Goal: Check status: Check status

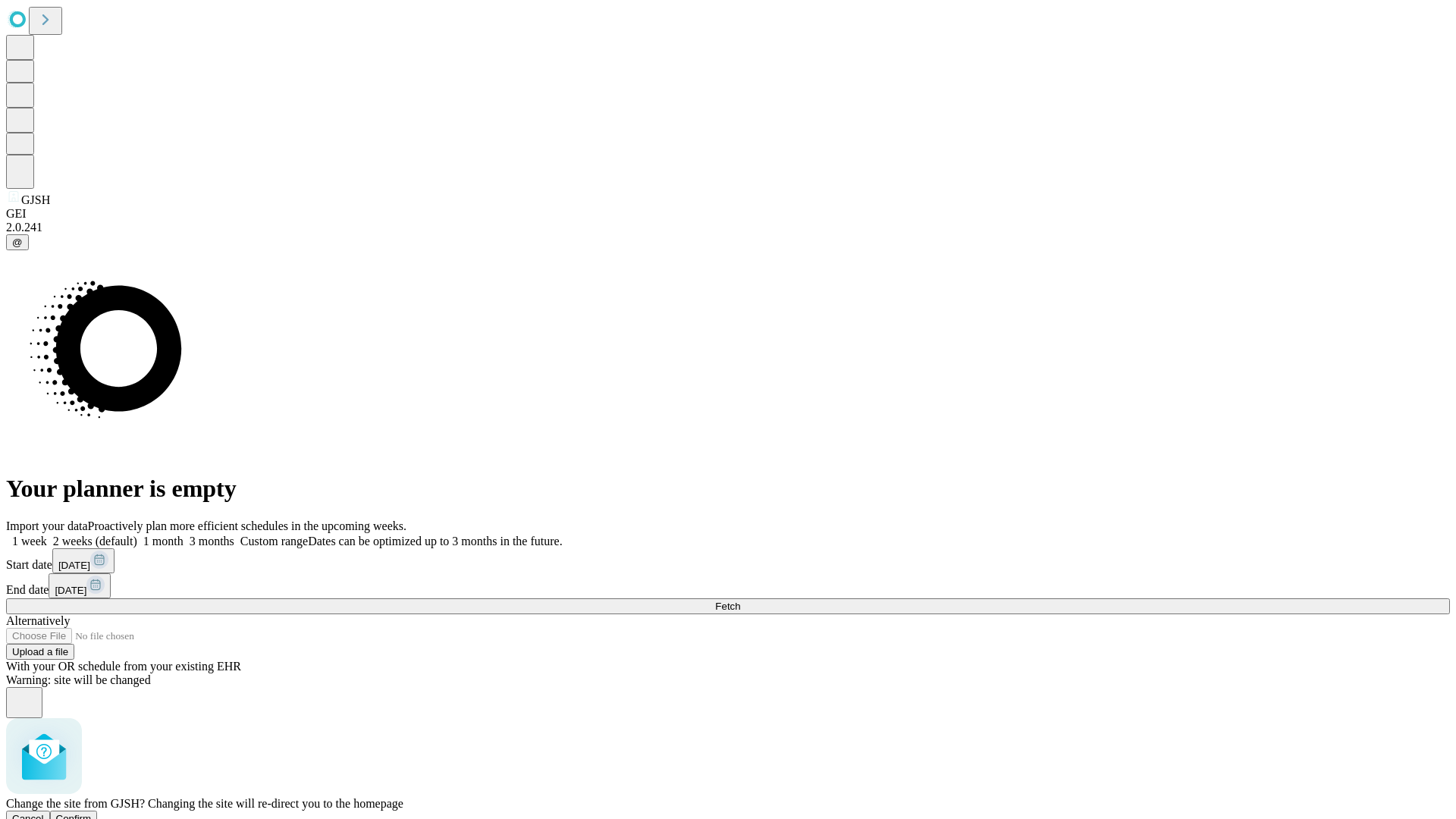
click at [92, 813] on span "Confirm" at bounding box center [74, 819] width 35 height 12
click at [137, 535] on label "2 weeks (default)" at bounding box center [93, 540] width 91 height 13
click at [740, 600] on span "Fetch" at bounding box center [727, 606] width 25 height 12
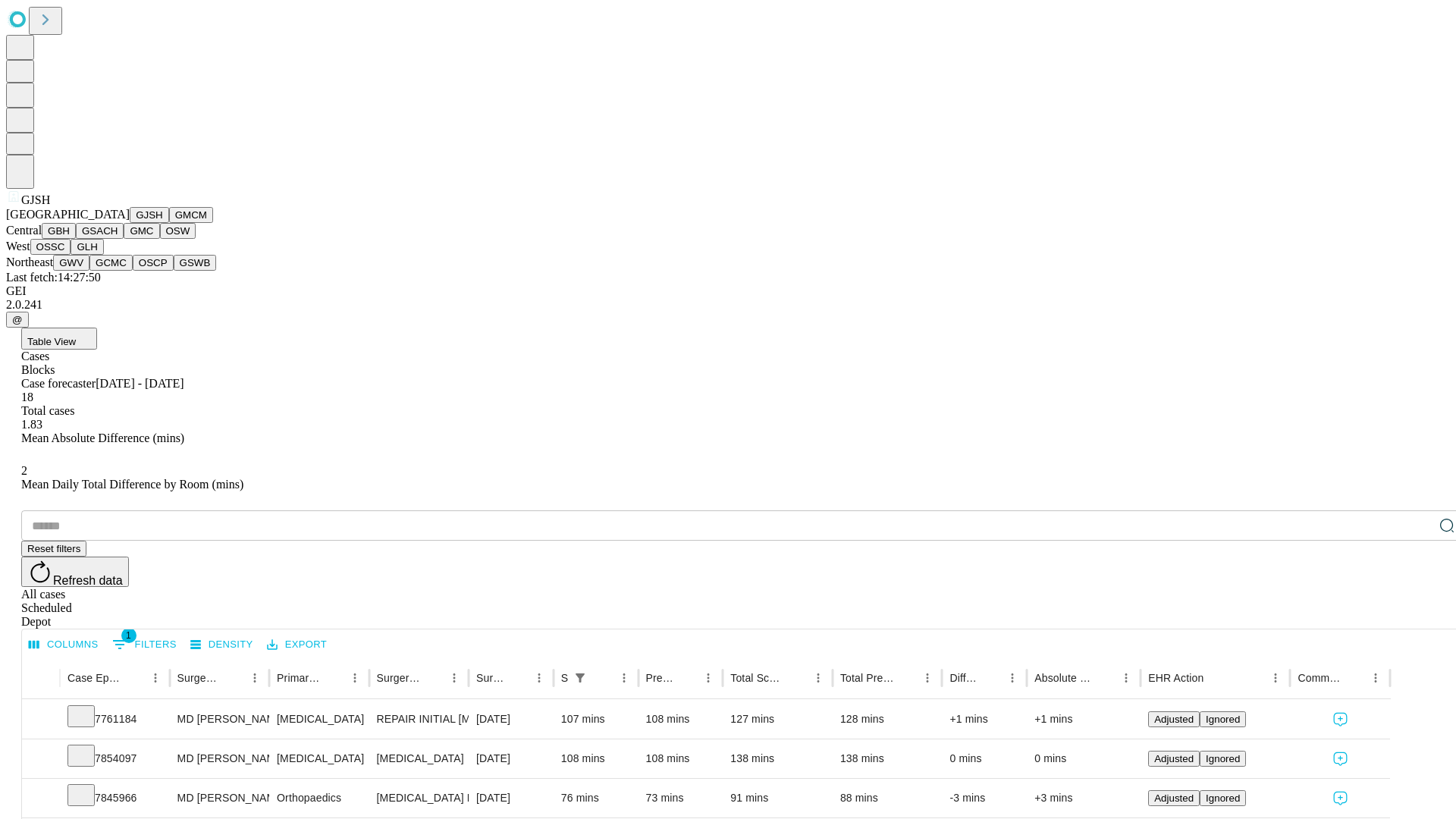
click at [169, 222] on button "GMCM" at bounding box center [191, 215] width 44 height 16
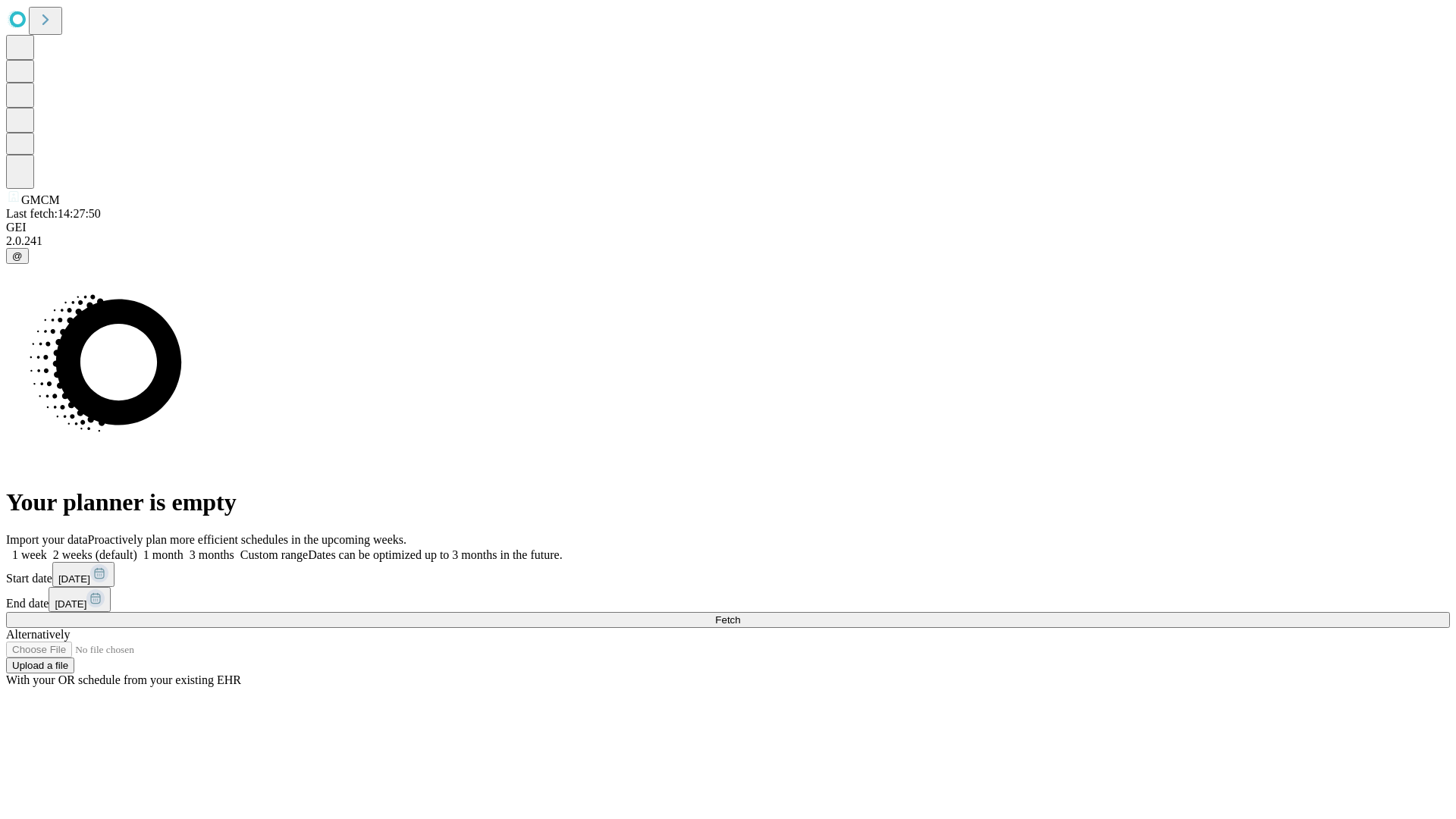
click at [137, 548] on label "2 weeks (default)" at bounding box center [93, 554] width 91 height 13
click at [740, 614] on span "Fetch" at bounding box center [727, 620] width 25 height 12
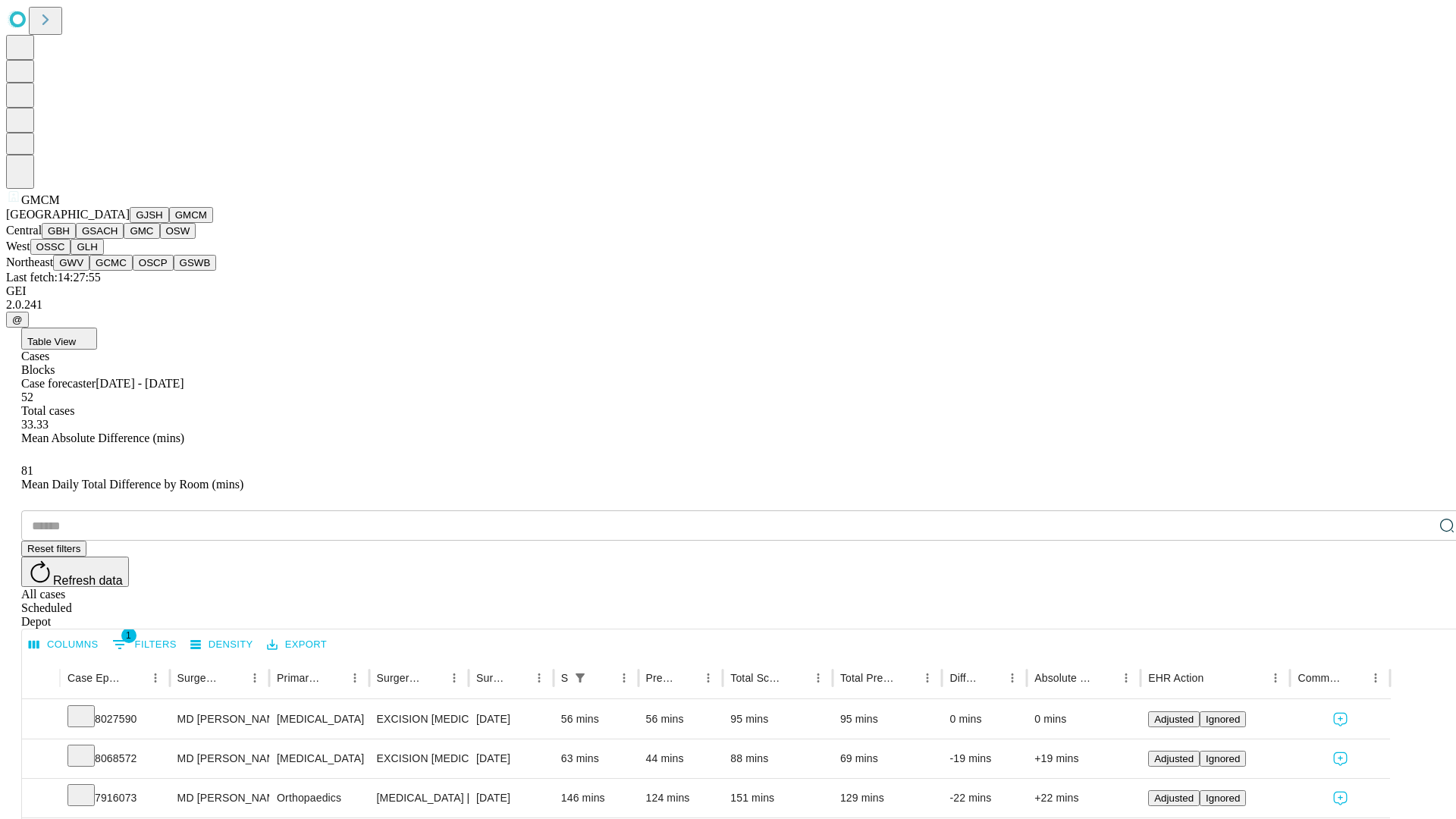
click at [76, 239] on button "GBH" at bounding box center [58, 230] width 34 height 16
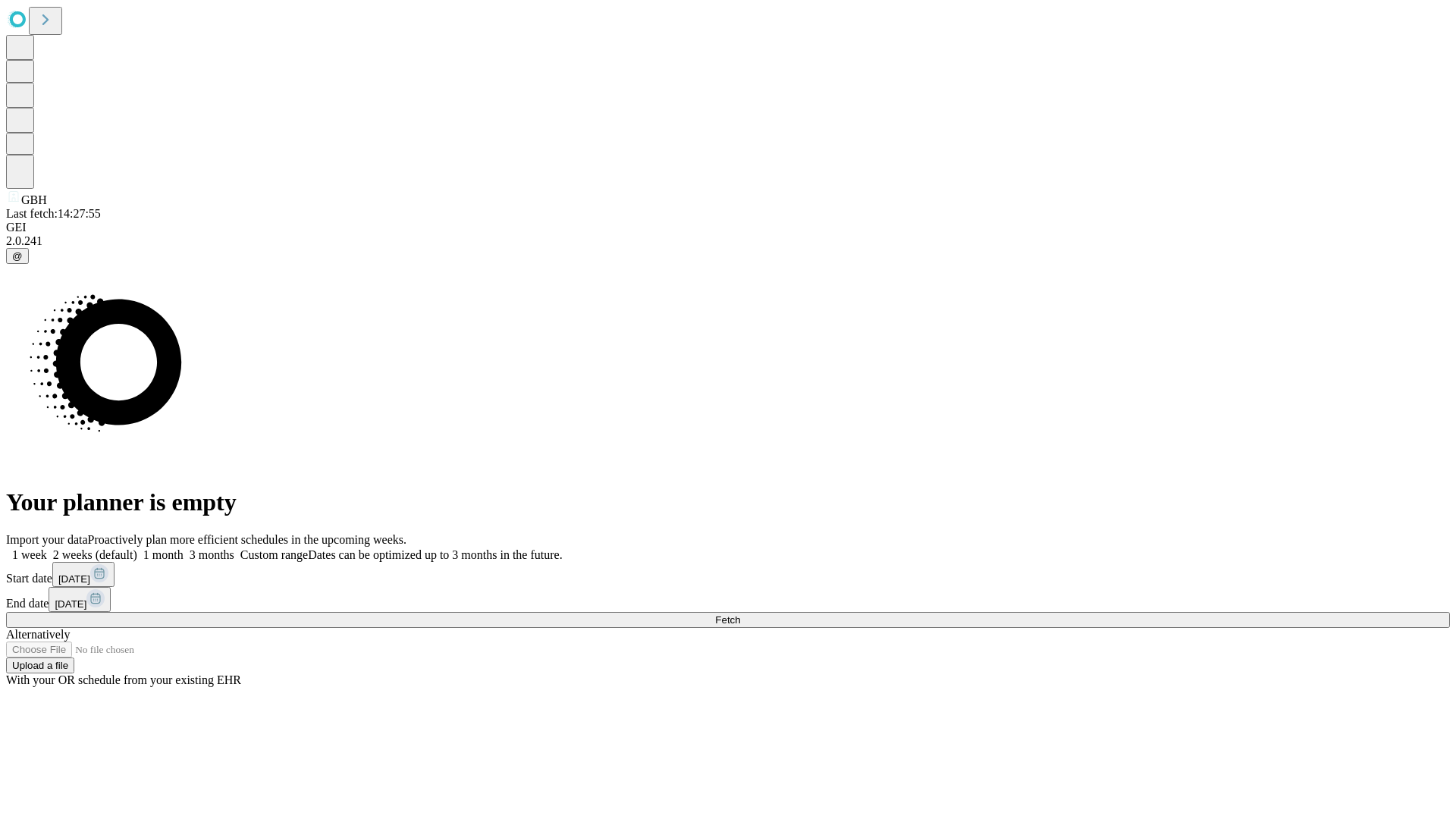
click at [740, 614] on span "Fetch" at bounding box center [727, 620] width 25 height 12
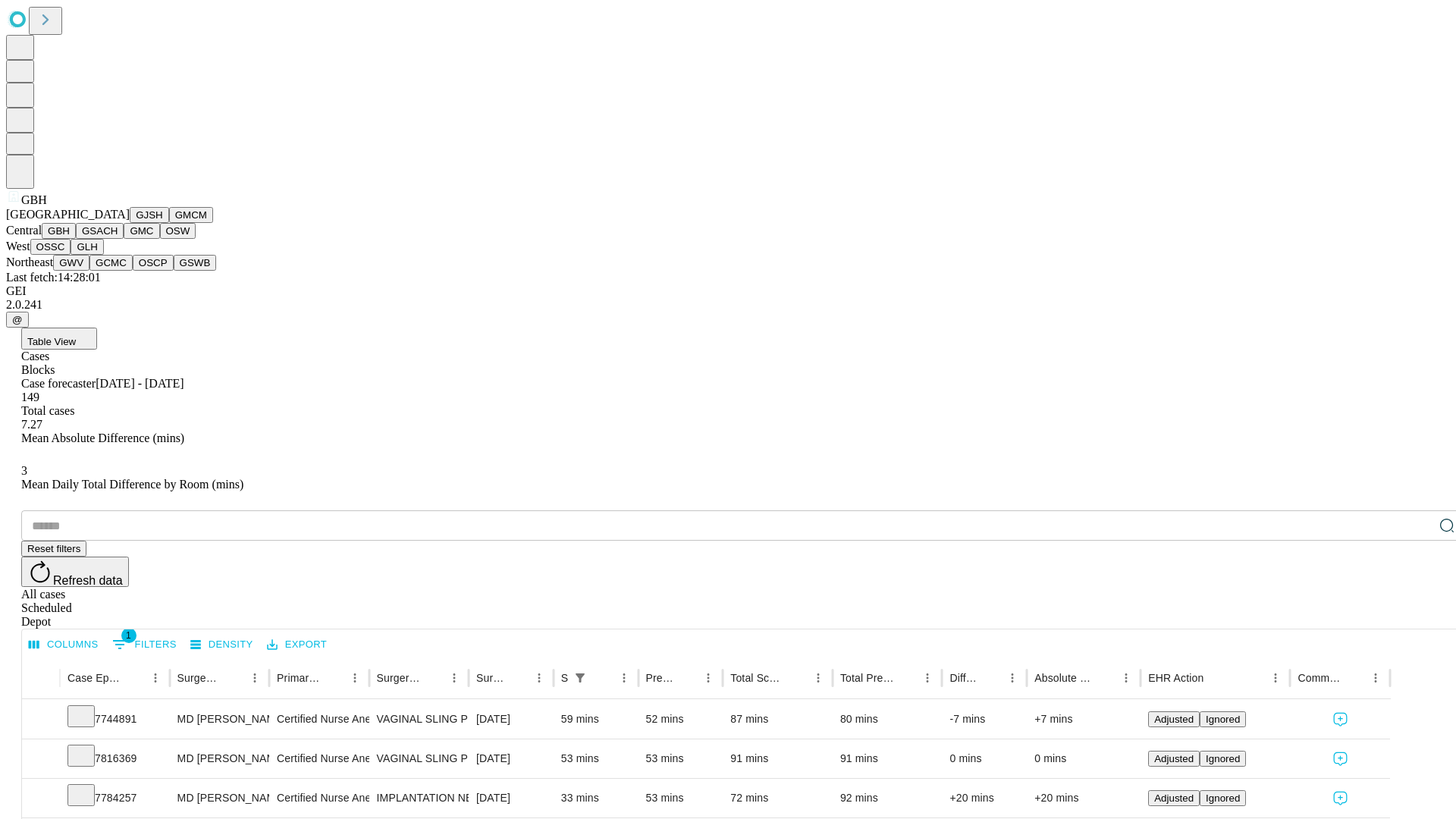
click at [117, 239] on button "GSACH" at bounding box center [99, 230] width 48 height 16
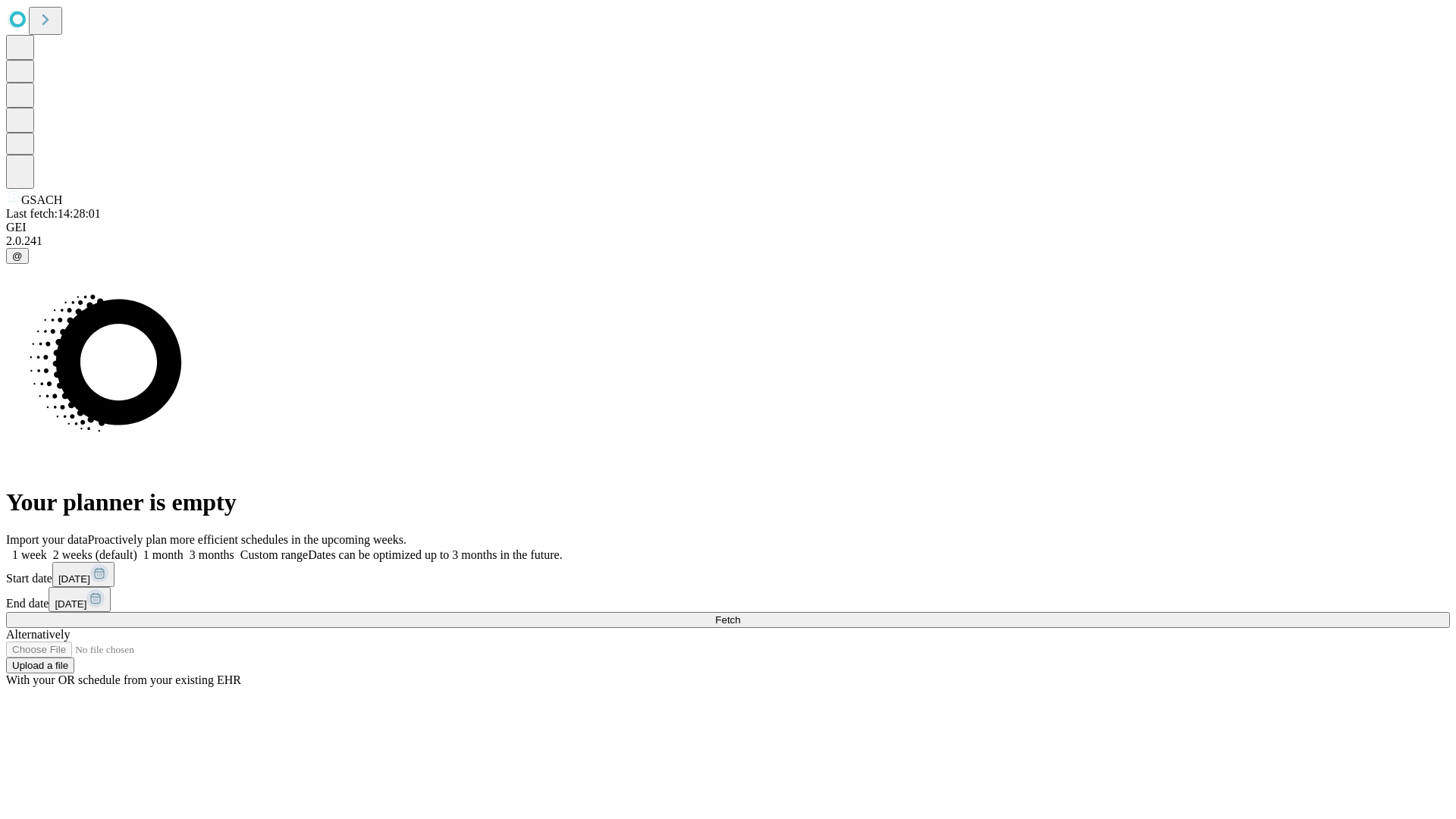
click at [740, 614] on span "Fetch" at bounding box center [727, 620] width 25 height 12
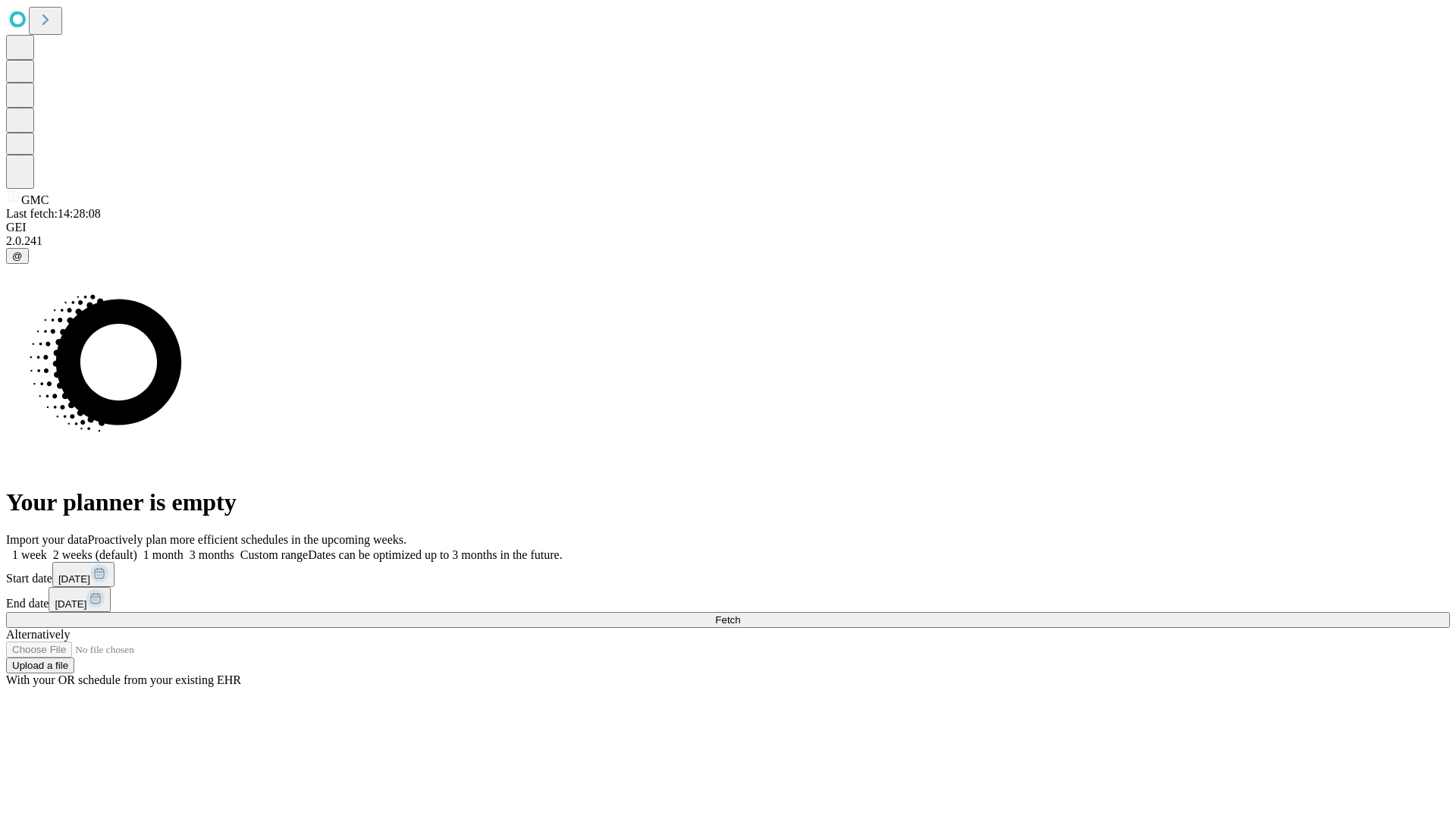
click at [137, 548] on label "2 weeks (default)" at bounding box center [93, 554] width 91 height 13
click at [740, 614] on span "Fetch" at bounding box center [727, 620] width 25 height 12
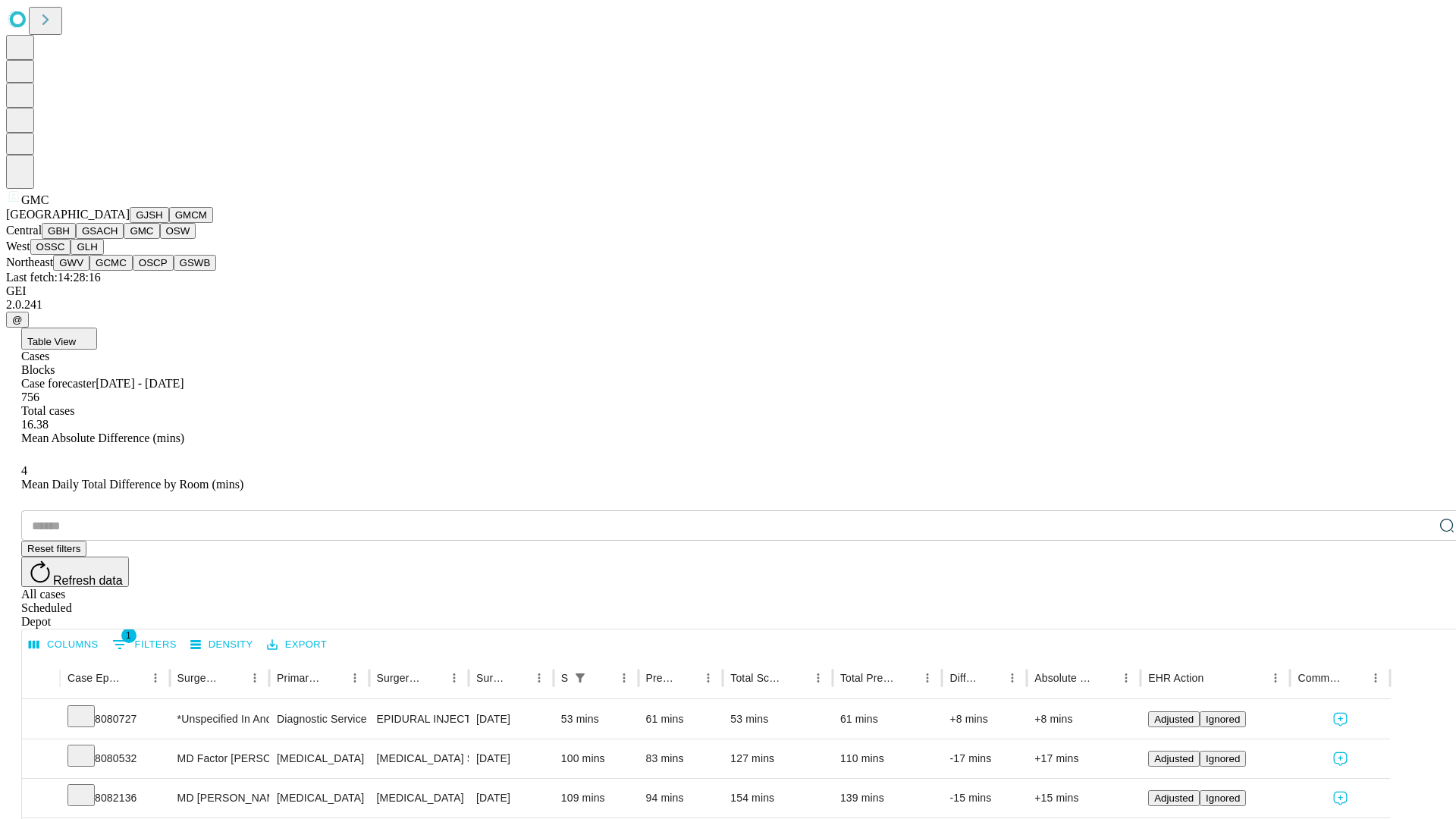
click at [159, 239] on button "OSW" at bounding box center [177, 230] width 36 height 16
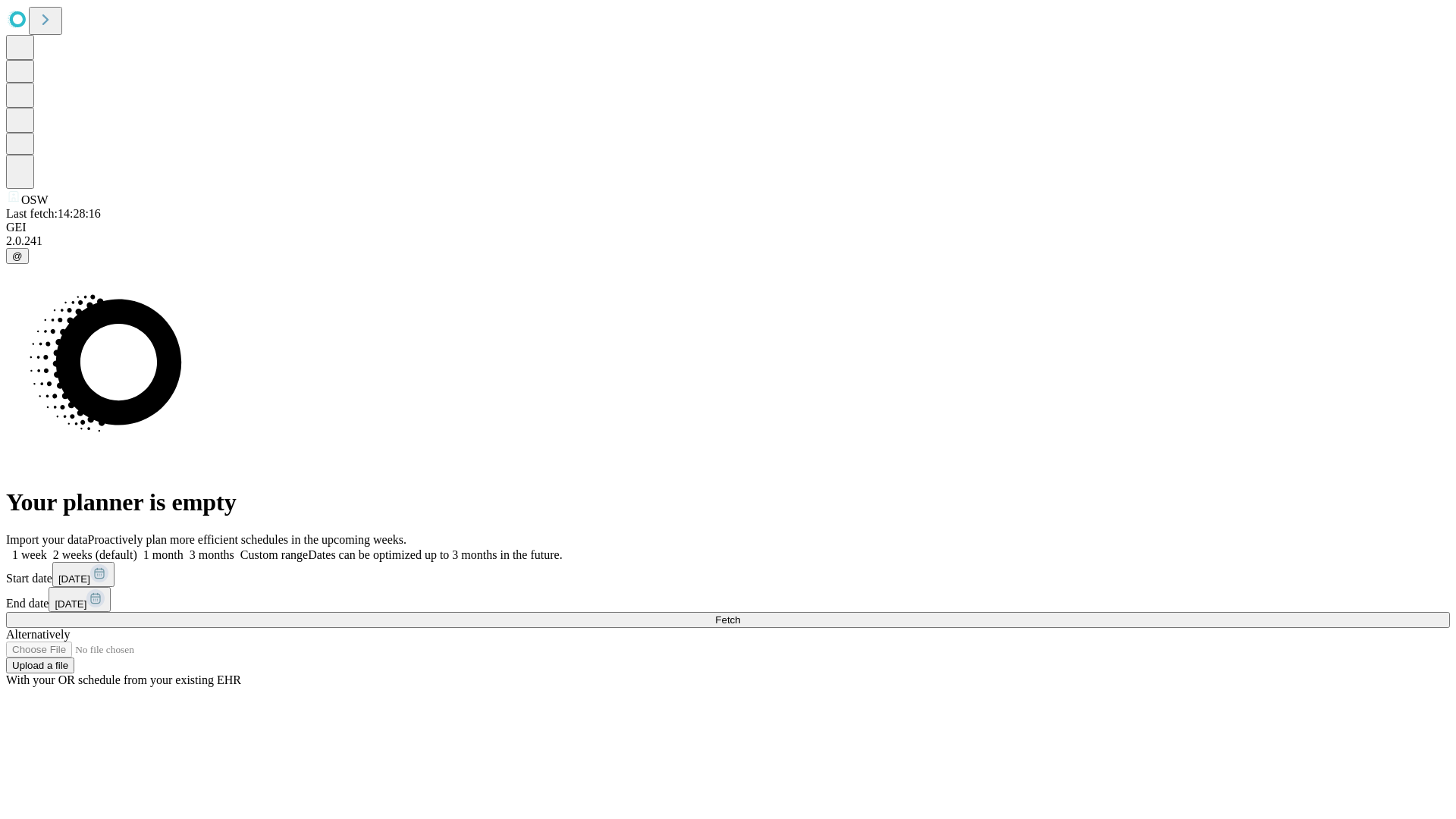
click at [137, 548] on label "2 weeks (default)" at bounding box center [93, 554] width 91 height 13
click at [740, 614] on span "Fetch" at bounding box center [727, 620] width 25 height 12
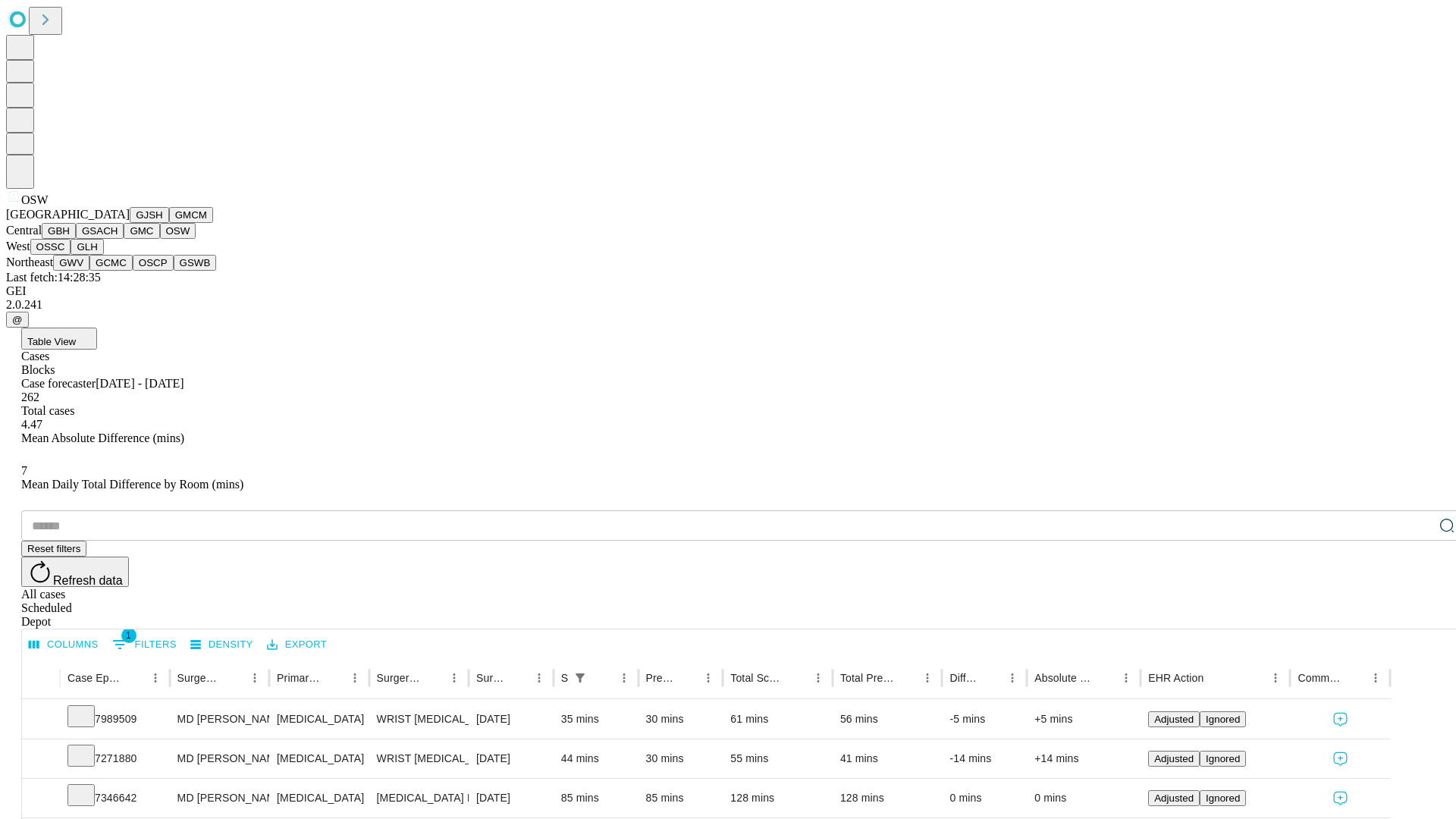
click at [71, 255] on button "OSSC" at bounding box center [51, 247] width 41 height 16
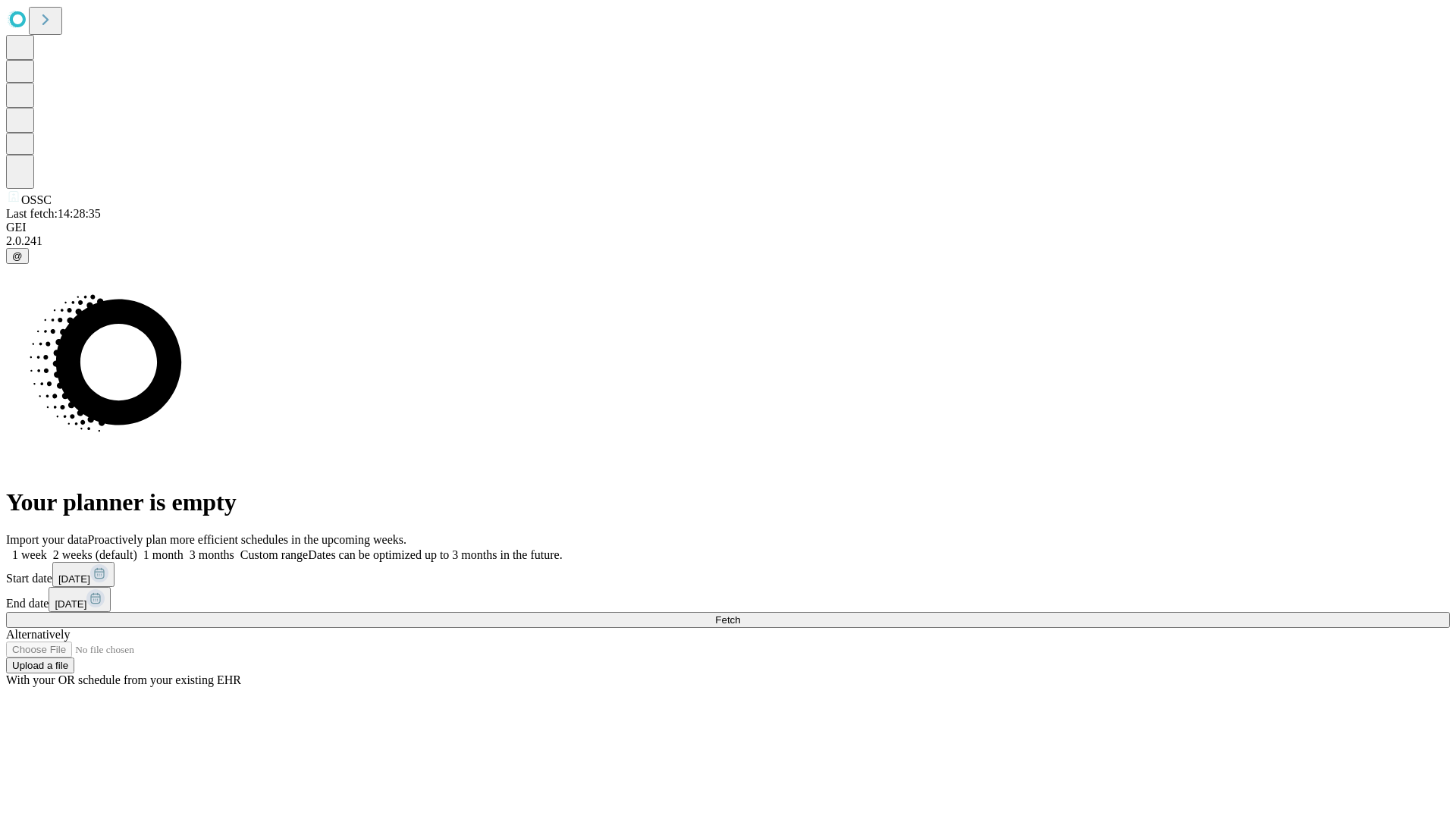
click at [137, 548] on label "2 weeks (default)" at bounding box center [93, 554] width 91 height 13
click at [740, 614] on span "Fetch" at bounding box center [727, 620] width 25 height 12
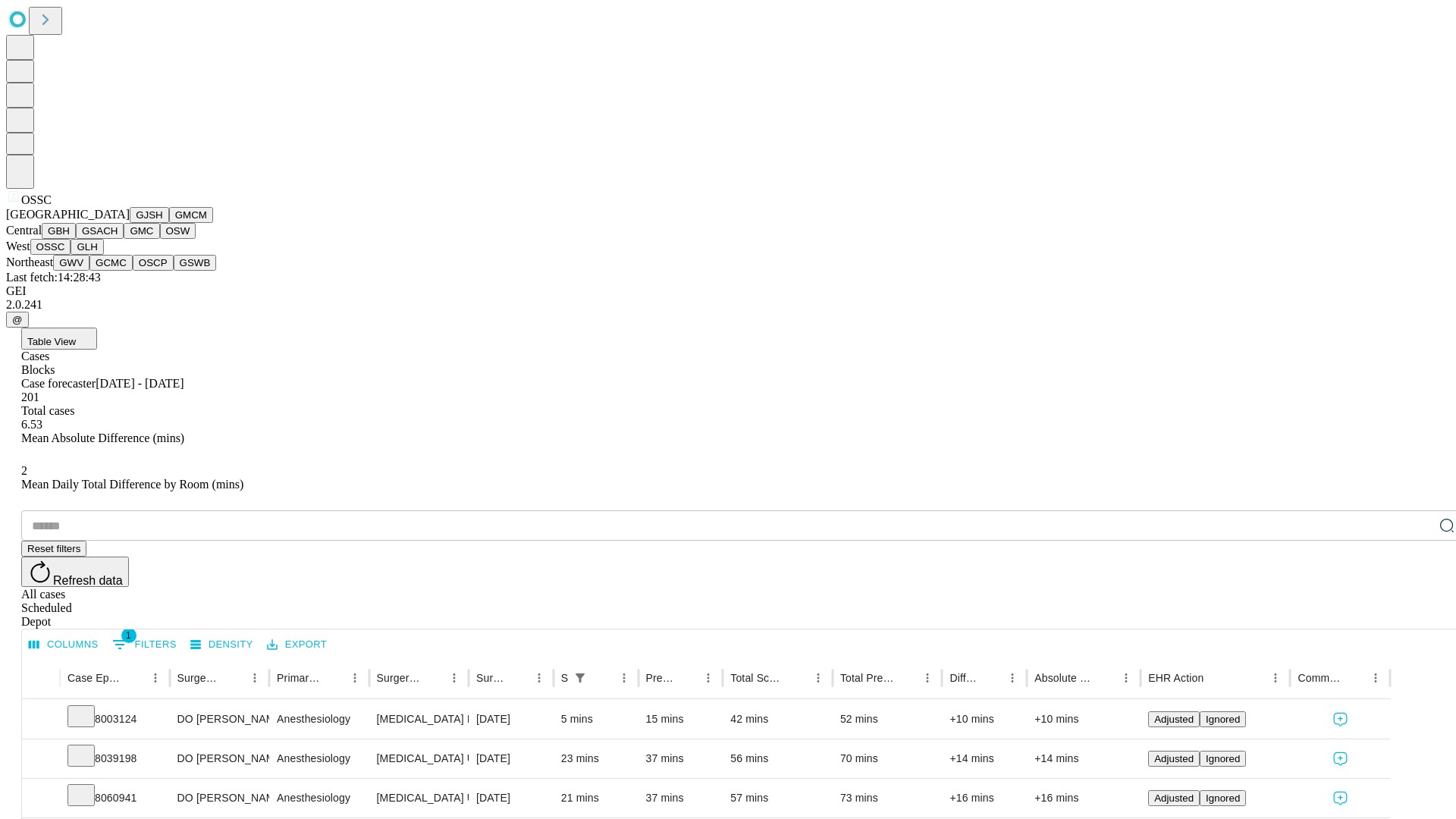
click at [103, 255] on button "GLH" at bounding box center [87, 247] width 32 height 16
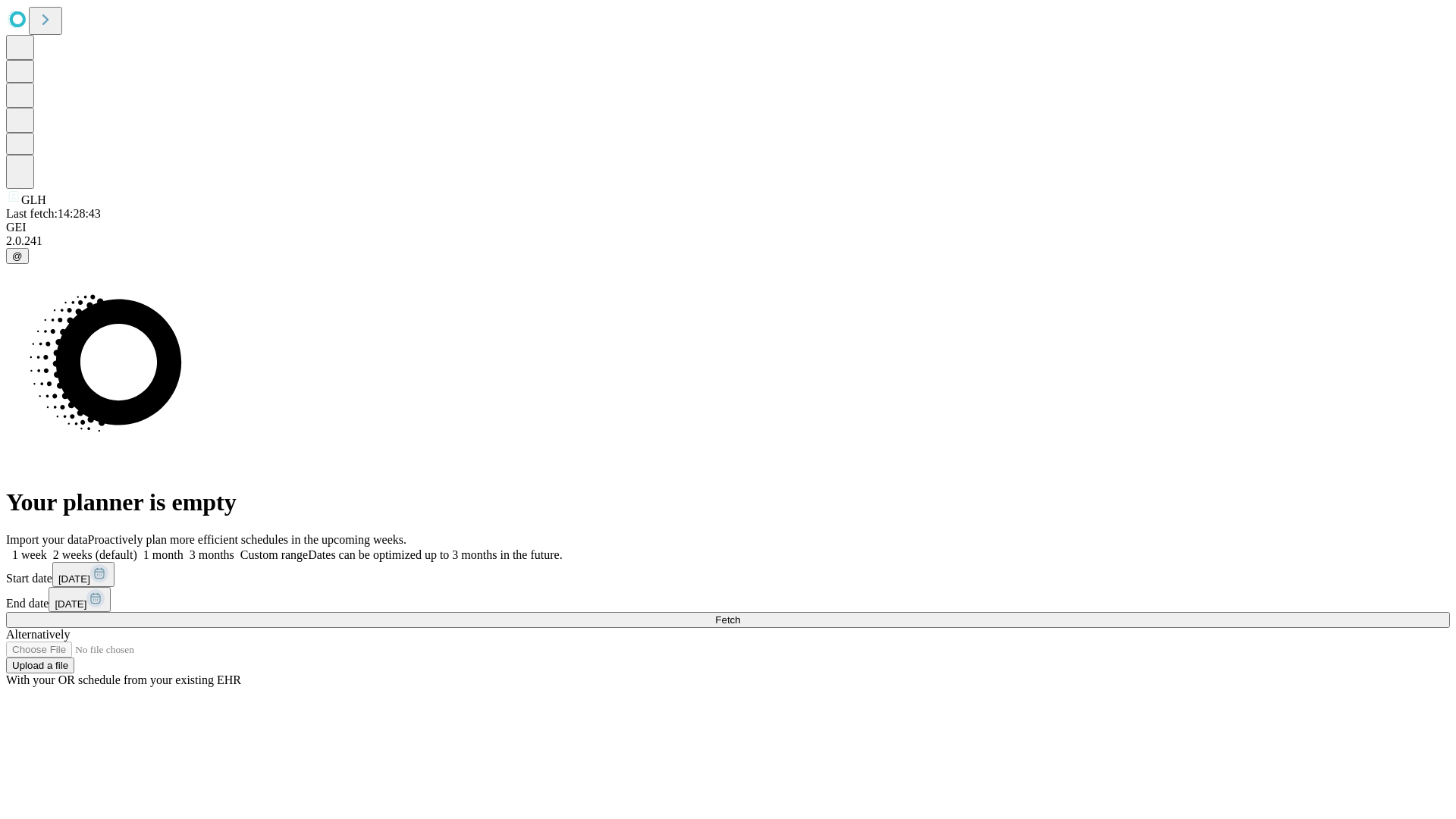
click at [740, 614] on span "Fetch" at bounding box center [727, 620] width 25 height 12
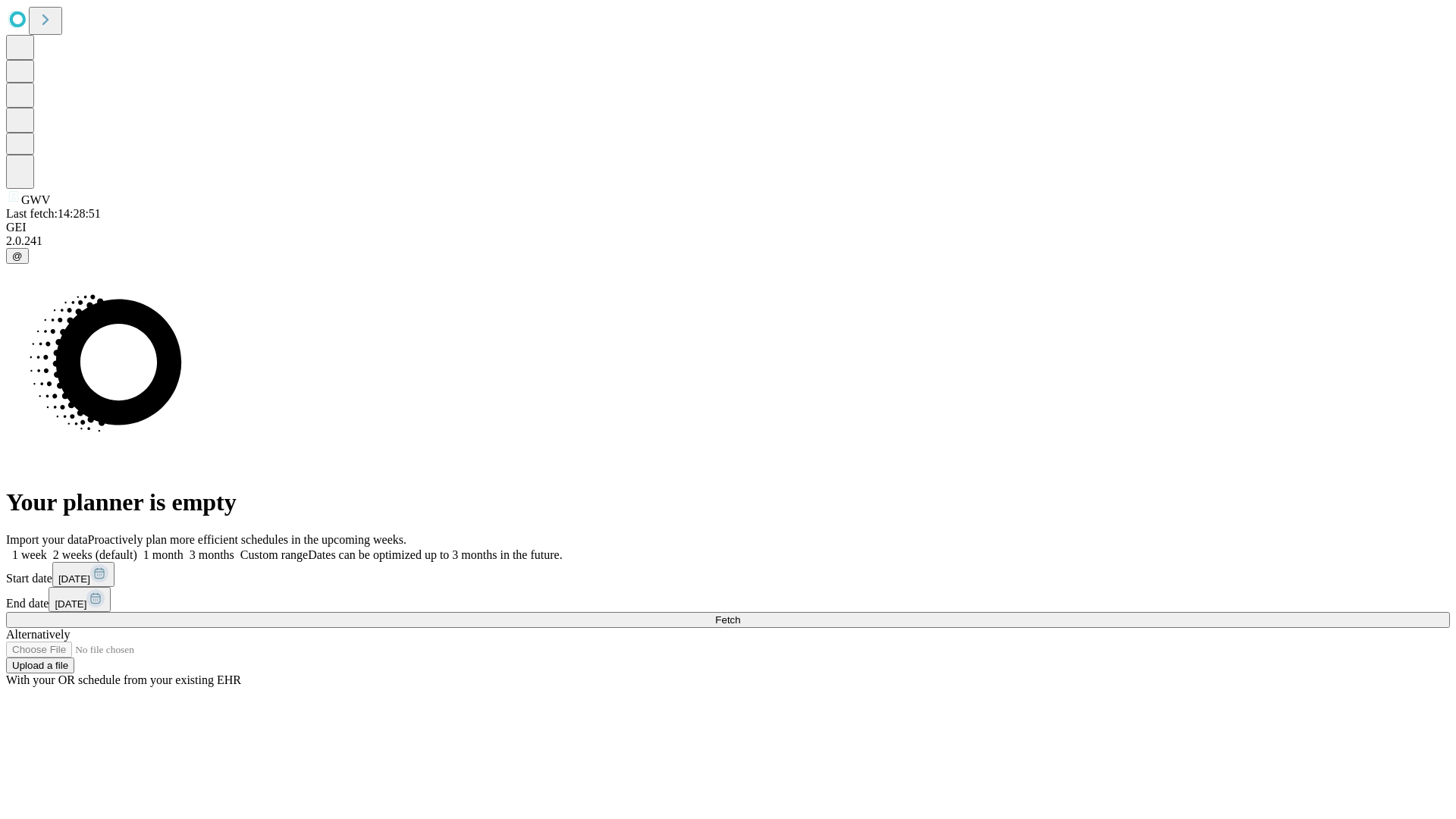
click at [137, 548] on label "2 weeks (default)" at bounding box center [93, 554] width 91 height 13
click at [740, 614] on span "Fetch" at bounding box center [727, 620] width 25 height 12
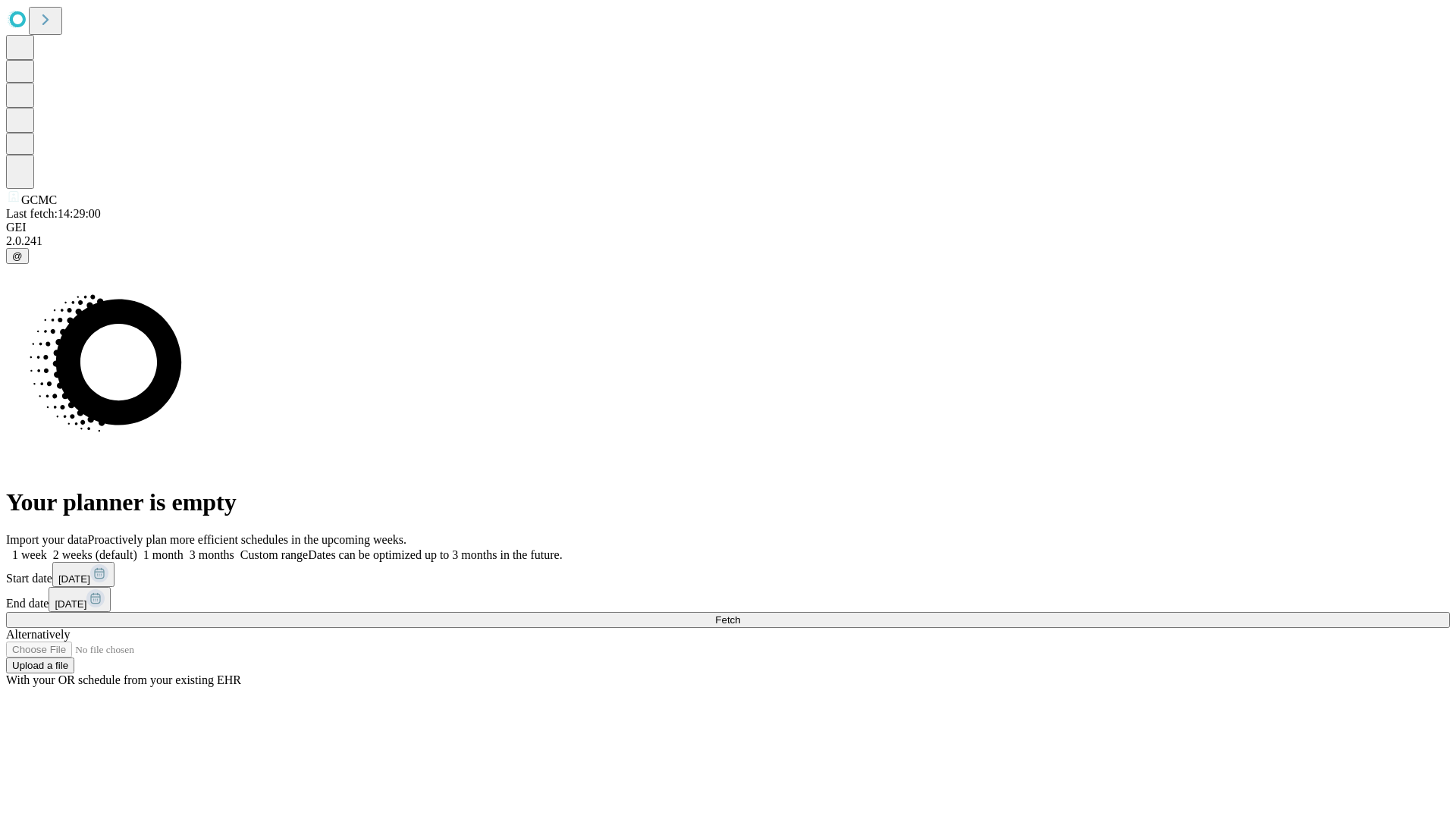
click at [137, 548] on label "2 weeks (default)" at bounding box center [93, 554] width 91 height 13
click at [740, 614] on span "Fetch" at bounding box center [727, 620] width 25 height 12
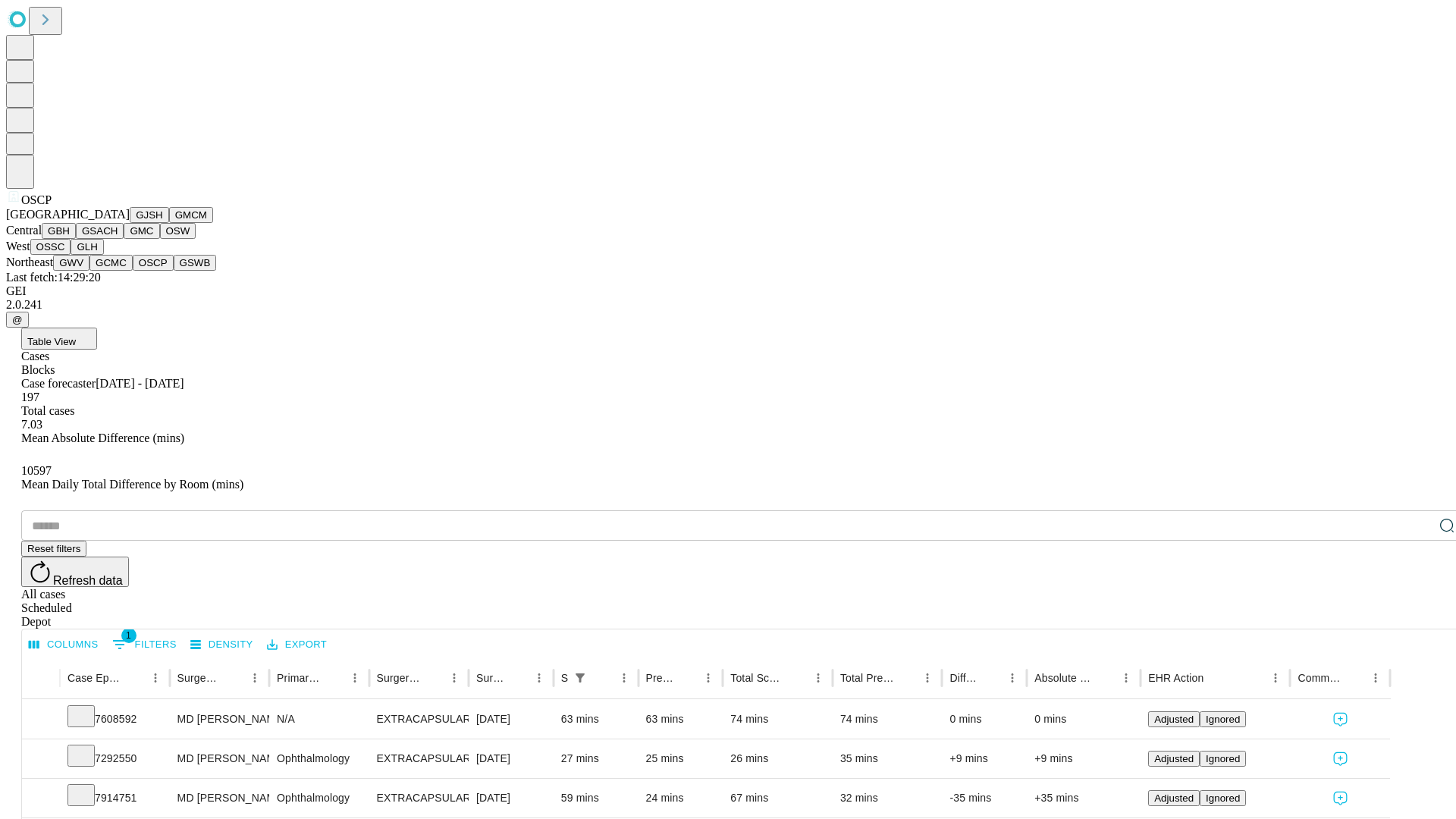
click at [173, 271] on button "GSWB" at bounding box center [195, 263] width 43 height 16
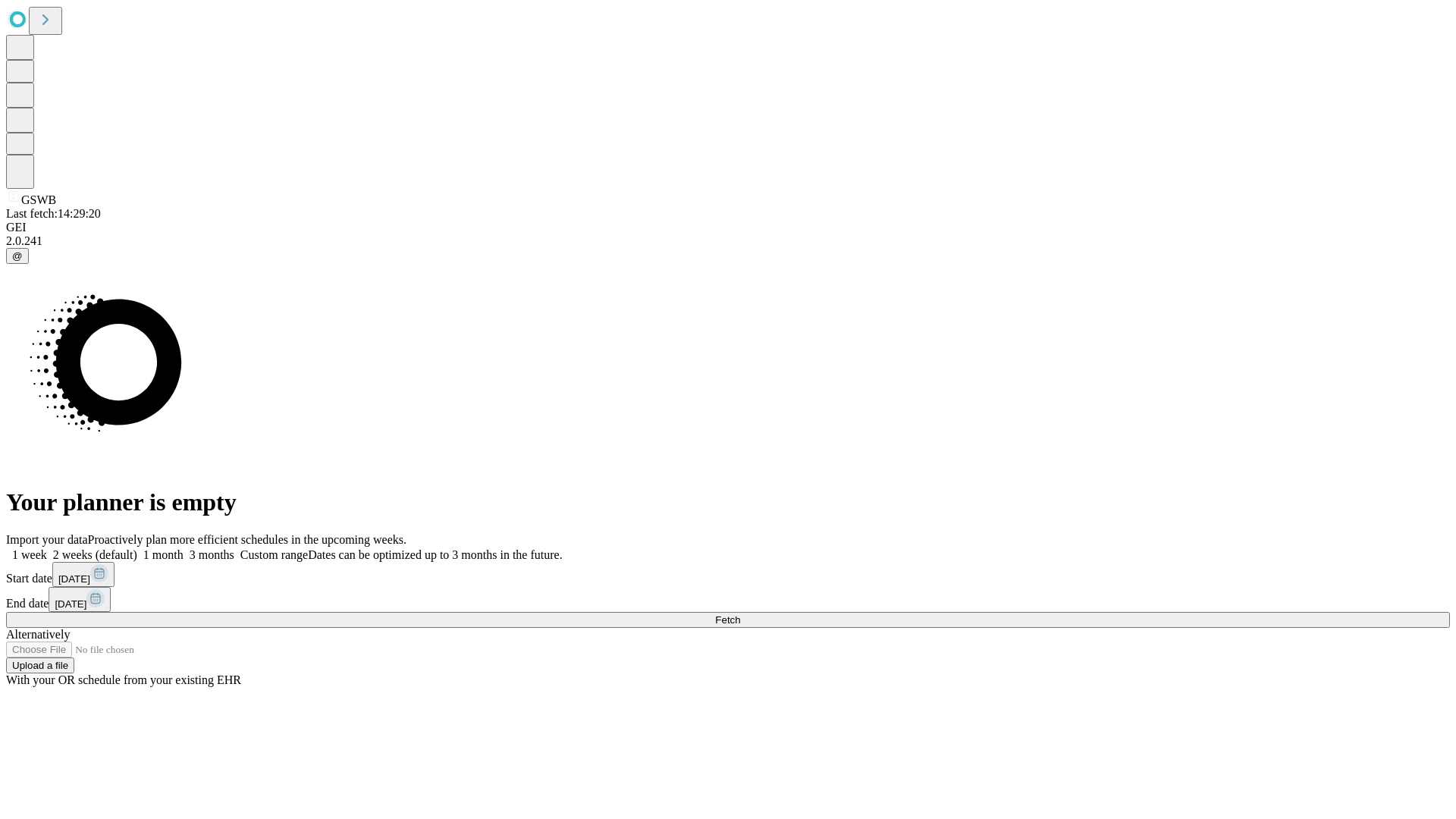
click at [137, 548] on label "2 weeks (default)" at bounding box center [93, 554] width 91 height 13
click at [740, 614] on span "Fetch" at bounding box center [727, 620] width 25 height 12
